Goal: Answer question/provide support

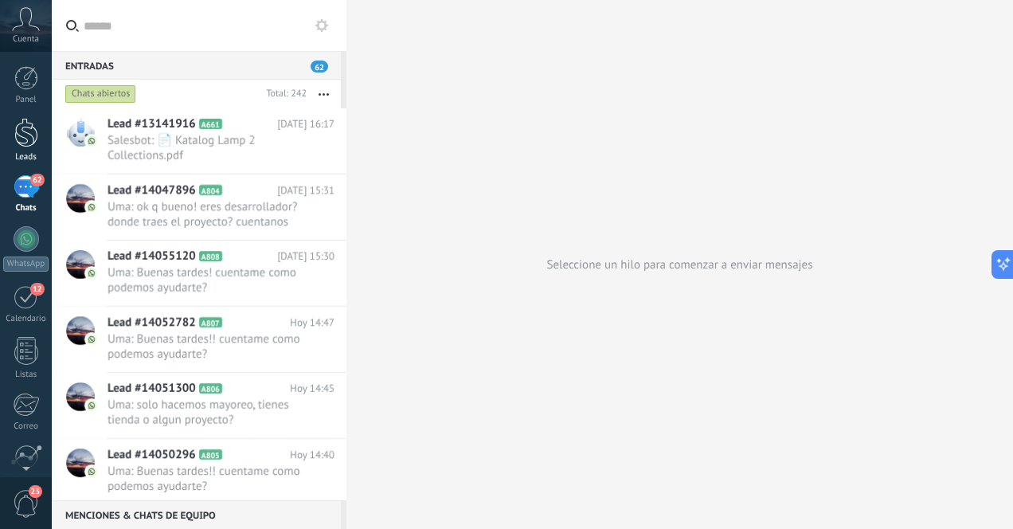
click at [37, 142] on link "Leads" at bounding box center [26, 140] width 52 height 45
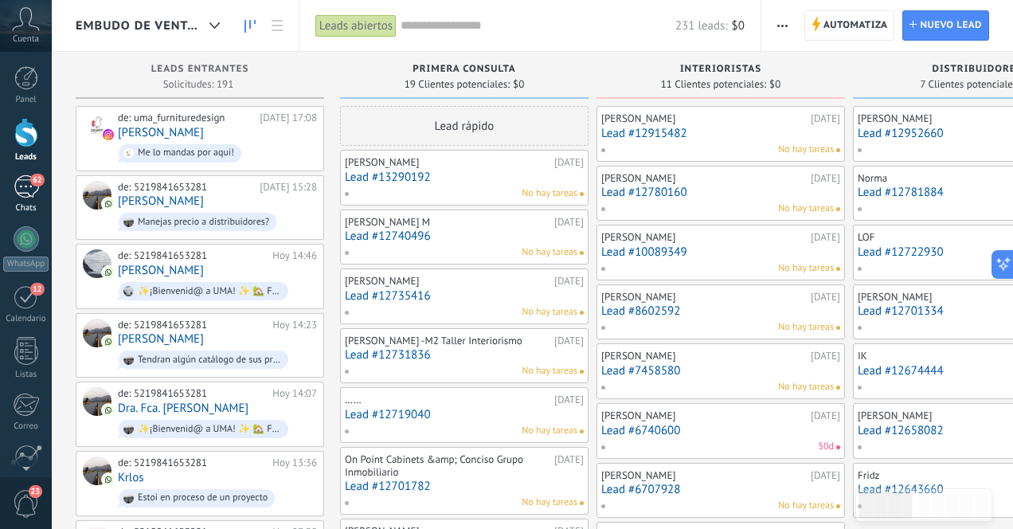
click at [23, 183] on div "62" at bounding box center [26, 186] width 25 height 23
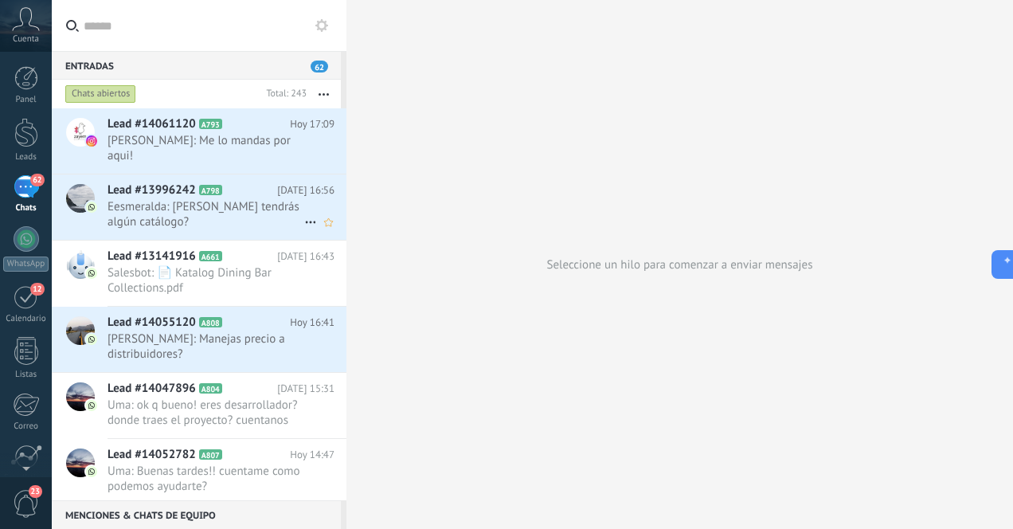
click at [167, 205] on span "Eesmeralda: [PERSON_NAME] tendrás algún catálogo?" at bounding box center [206, 214] width 197 height 30
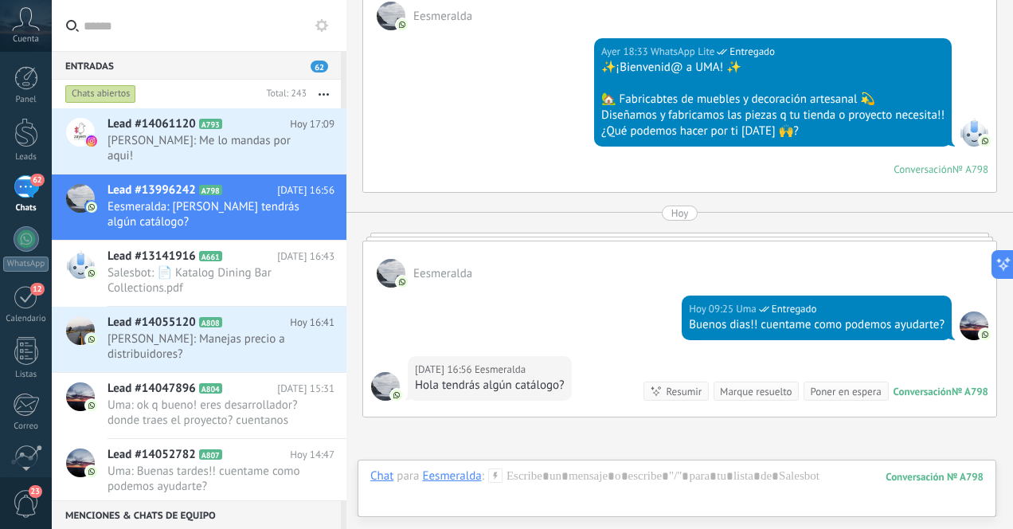
scroll to position [417, 0]
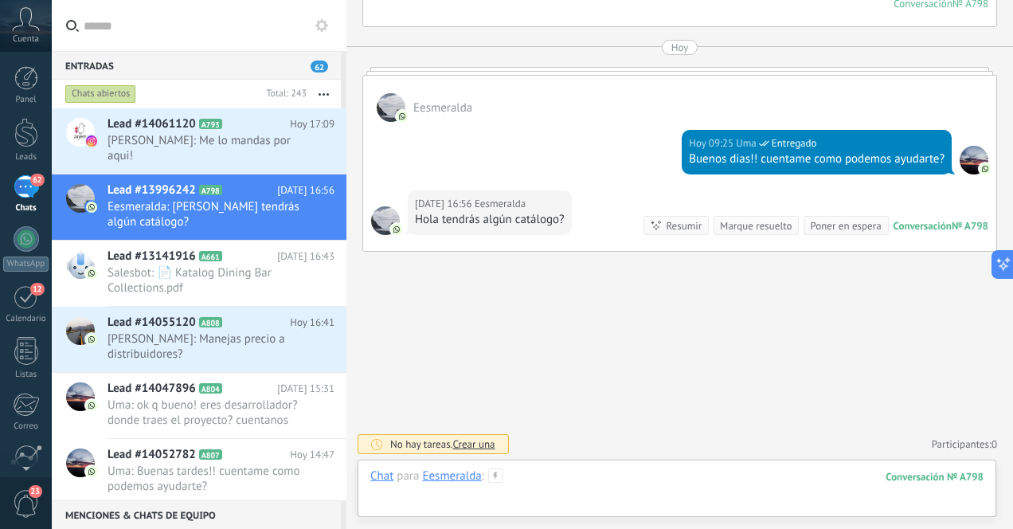
click at [570, 479] on div at bounding box center [676, 492] width 613 height 48
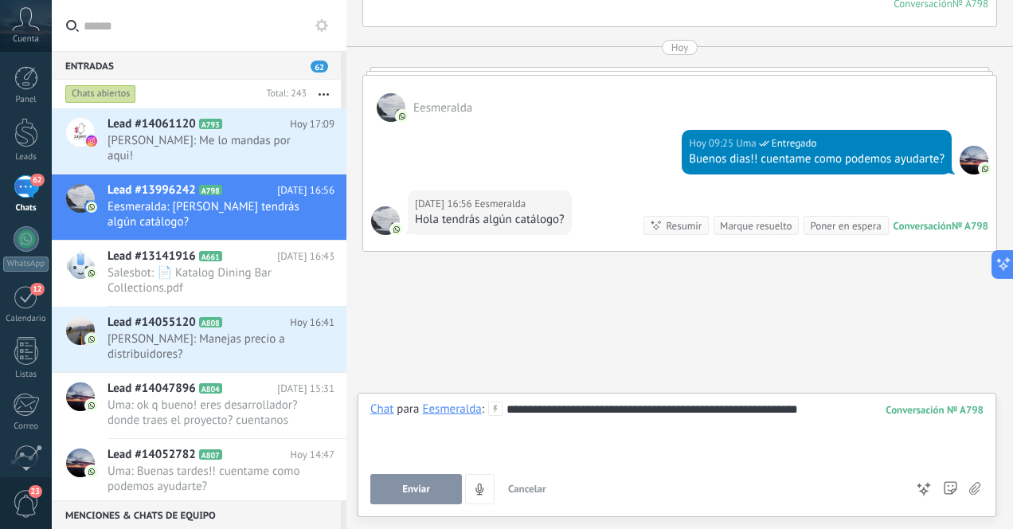
click at [406, 485] on span "Enviar" at bounding box center [416, 489] width 28 height 11
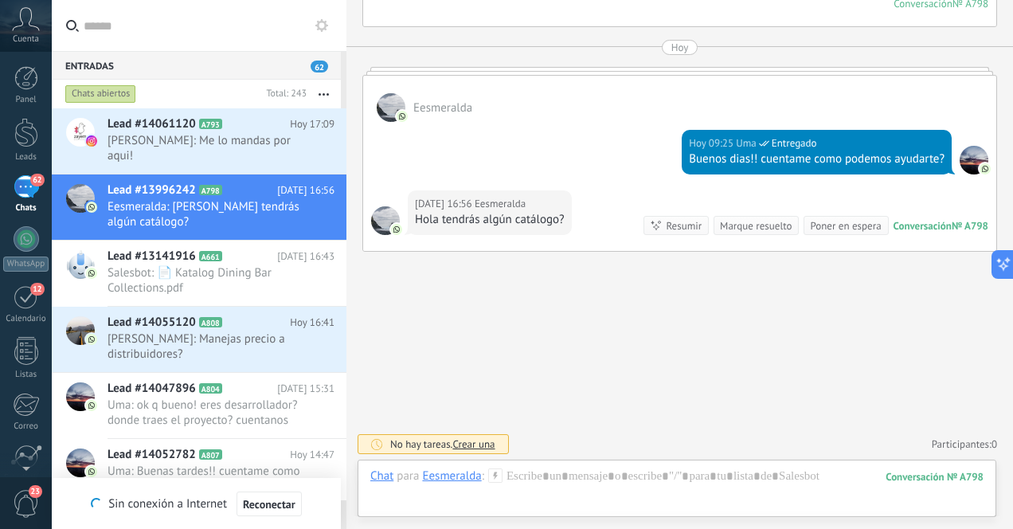
scroll to position [507, 0]
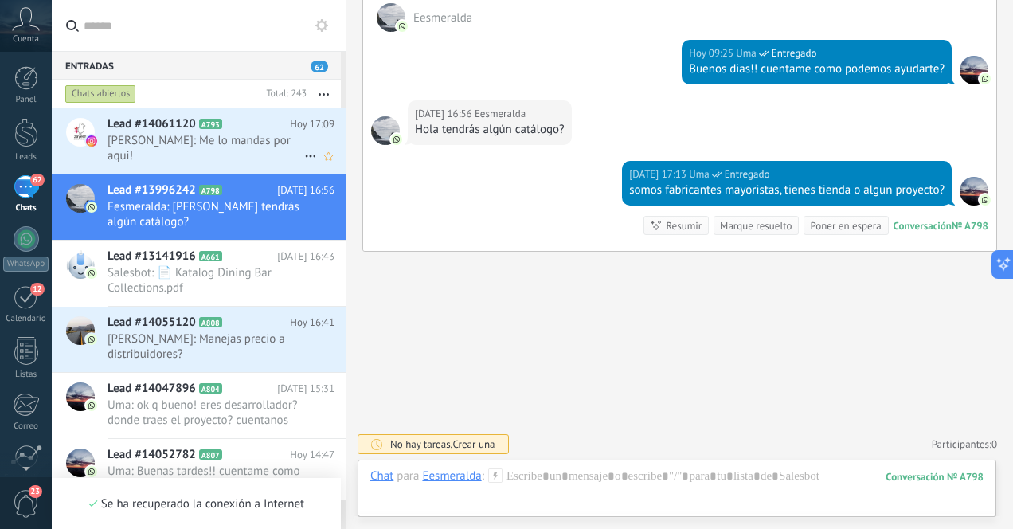
click at [243, 143] on span "[PERSON_NAME]: Me lo mandas por aqui!" at bounding box center [206, 148] width 197 height 30
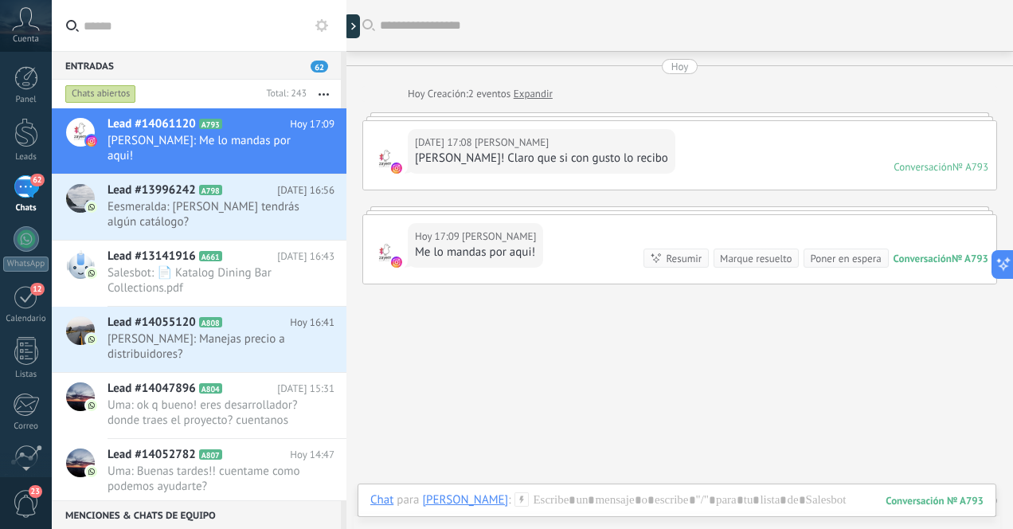
scroll to position [33, 0]
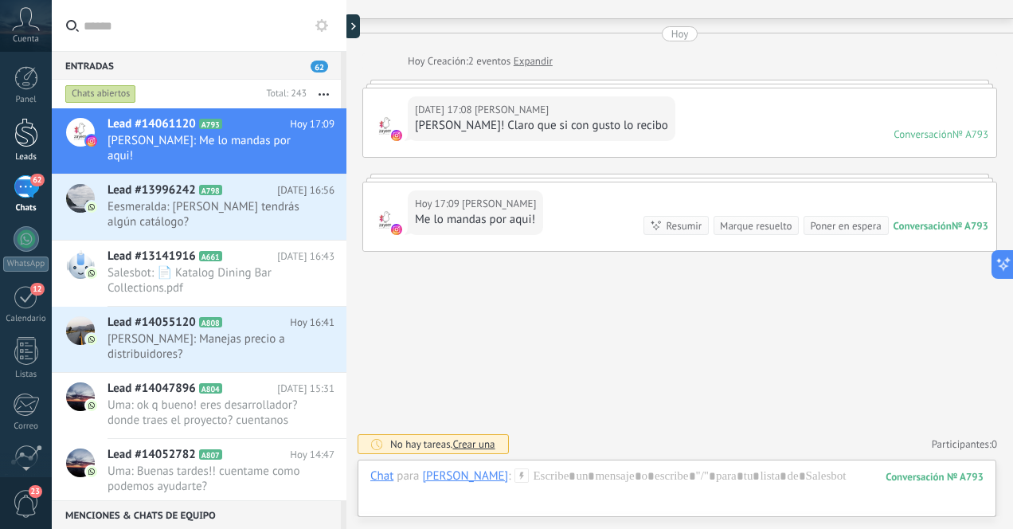
click at [22, 143] on div at bounding box center [26, 132] width 24 height 29
